Goal: Understand process/instructions: Learn how to perform a task or action

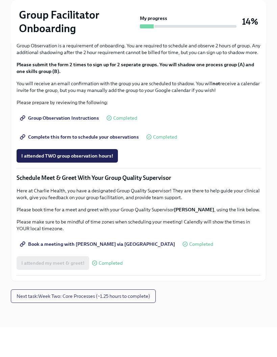
scroll to position [552, 0]
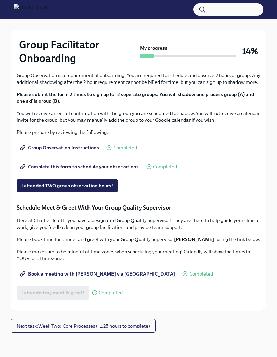
click at [138, 329] on span "Next task : Week Two: Core Processes (~1.25 hours to complete)" at bounding box center [83, 325] width 133 height 7
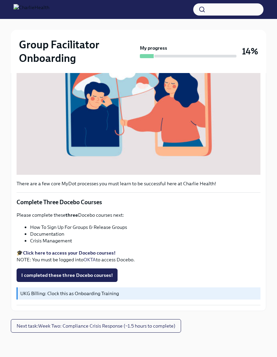
click at [97, 278] on span "I completed these three Docebo courses!" at bounding box center [67, 275] width 92 height 7
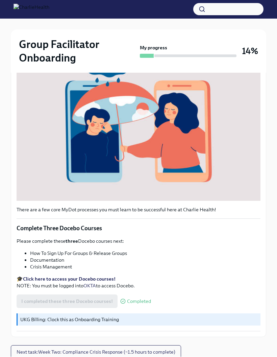
scroll to position [165, 0]
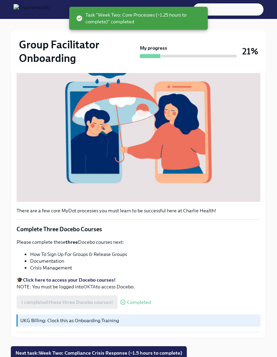
click at [159, 356] on span "Next task : Week Two: Compliance Crisis Response (~1.5 hours to complete)" at bounding box center [99, 352] width 167 height 7
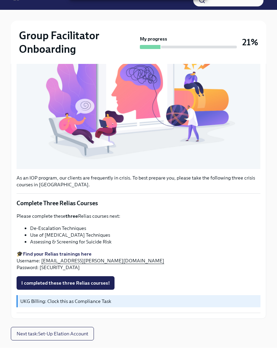
scroll to position [200, 0]
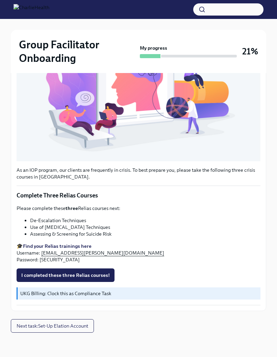
click at [78, 246] on strong "Find your Relias trainings here" at bounding box center [57, 246] width 69 height 6
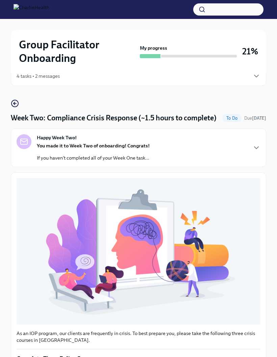
scroll to position [173, 0]
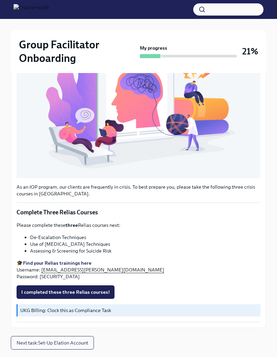
click at [104, 295] on span "I completed these three Relias courses!" at bounding box center [65, 292] width 89 height 7
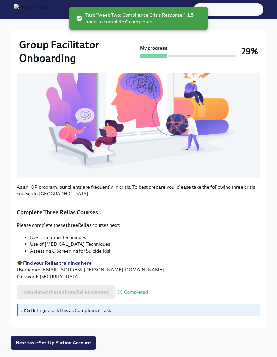
click at [82, 346] on span "Next task : Set-Up Elation Account" at bounding box center [54, 342] width 76 height 7
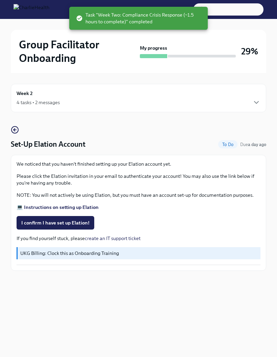
scroll to position [27, 0]
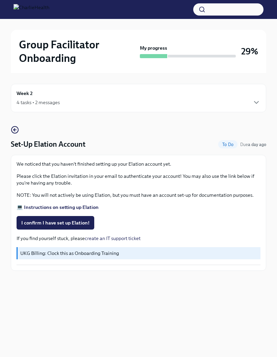
click at [131, 235] on link "create an IT support ticket" at bounding box center [113, 238] width 56 height 6
click at [60, 204] on strong "💻 Instructions on setting up Elation" at bounding box center [58, 207] width 82 height 6
